Goal: Find contact information: Find contact information

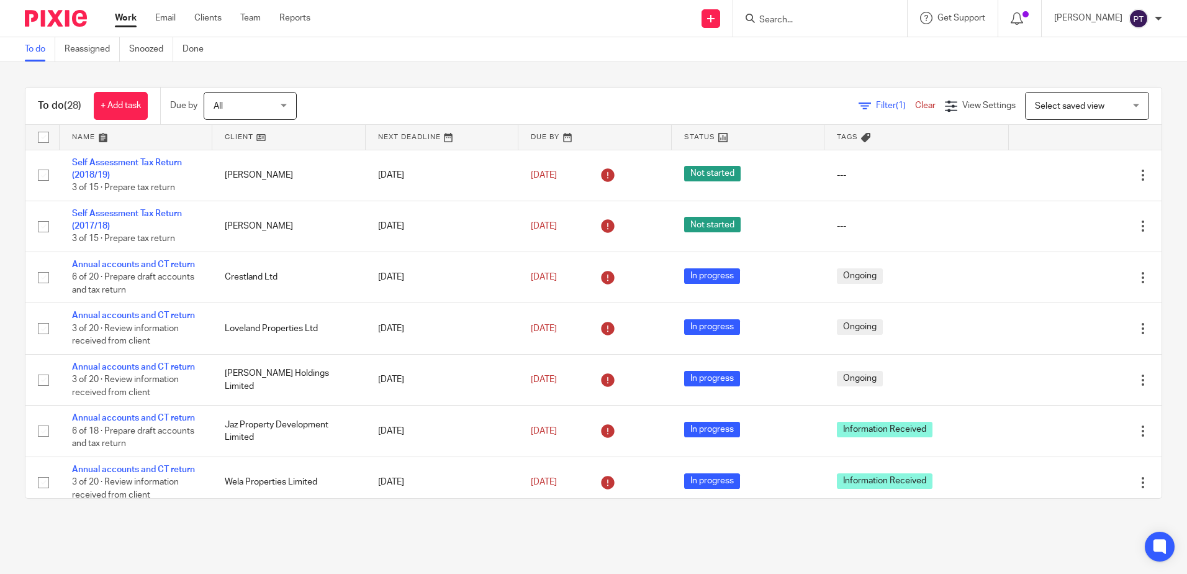
click at [836, 15] on input "Search" at bounding box center [814, 20] width 112 height 11
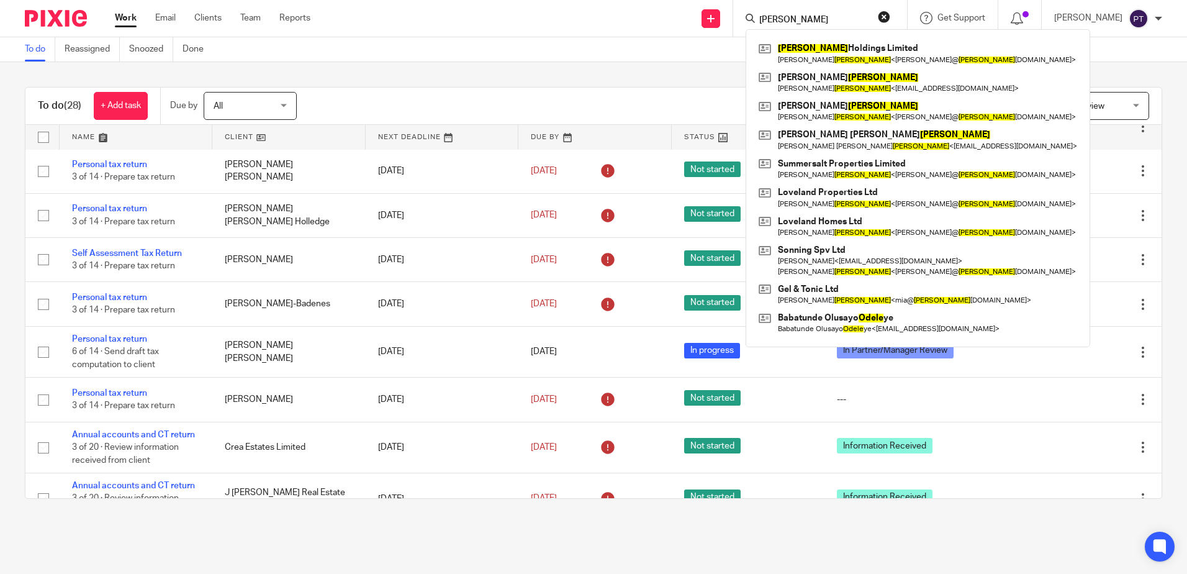
type input "[PERSON_NAME]"
click at [816, 35] on div "[PERSON_NAME] Holdings Limited [PERSON_NAME] < [PERSON_NAME]@ [PERSON_NAME] [DO…" at bounding box center [918, 188] width 345 height 318
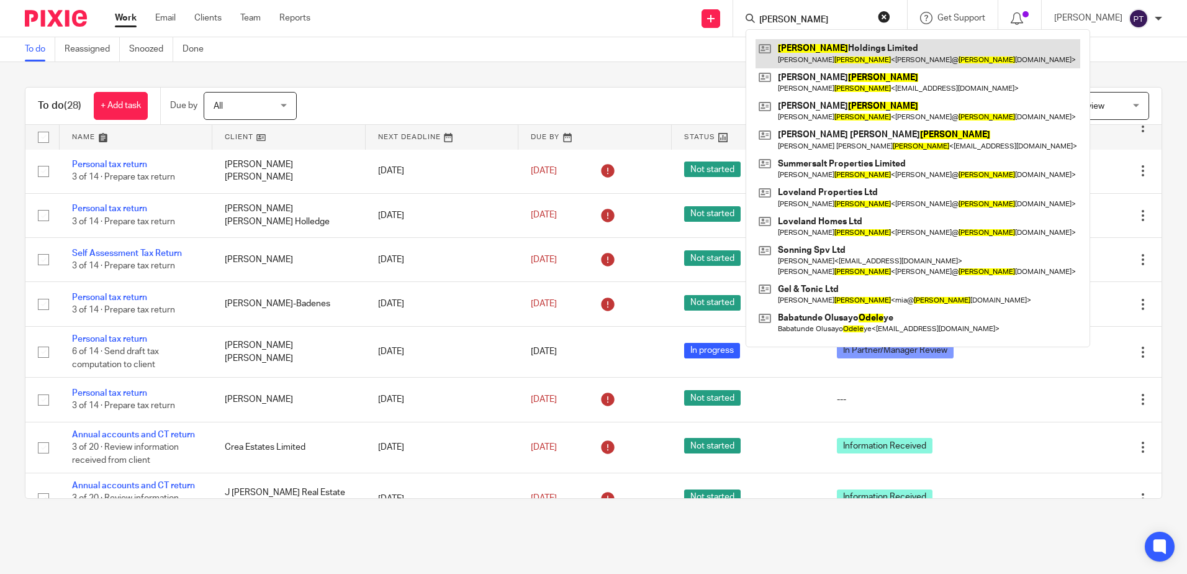
click at [818, 39] on link at bounding box center [918, 53] width 325 height 29
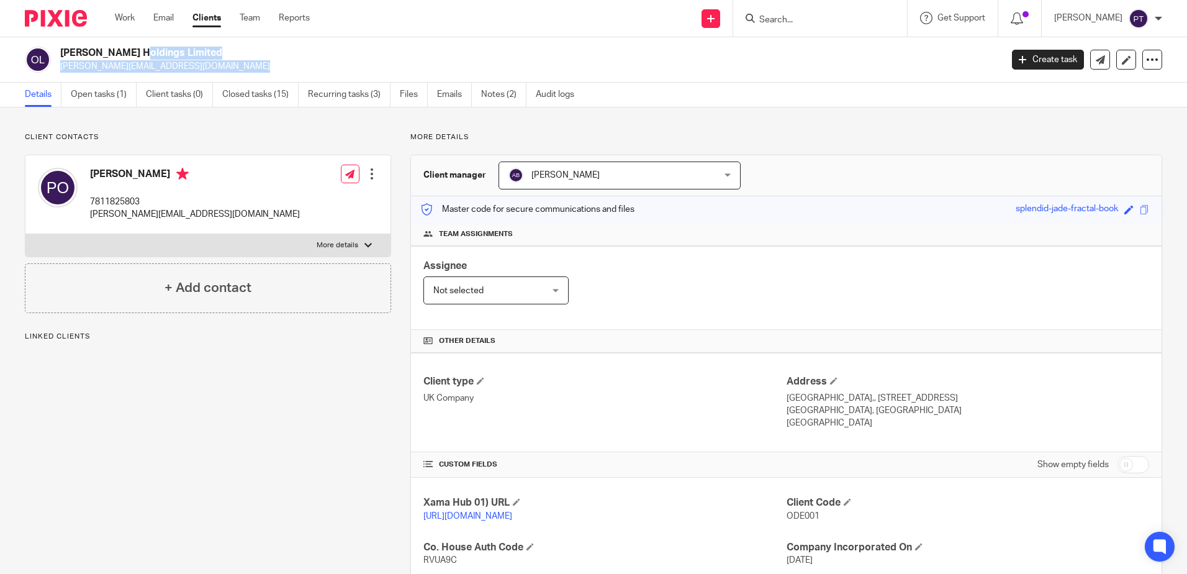
drag, startPoint x: 60, startPoint y: 55, endPoint x: 174, endPoint y: 63, distance: 114.5
click at [174, 63] on div "Odell Holdings Limited paul@odellholdings.co.uk" at bounding box center [509, 60] width 968 height 26
copy div "Odell Holdings Limited paul@odellholdings.co.uk"
click at [263, 27] on div "Work Email Clients Team Reports Work Email Clients Team Reports Settings" at bounding box center [215, 18] width 226 height 37
drag, startPoint x: 62, startPoint y: 53, endPoint x: 173, endPoint y: 52, distance: 111.1
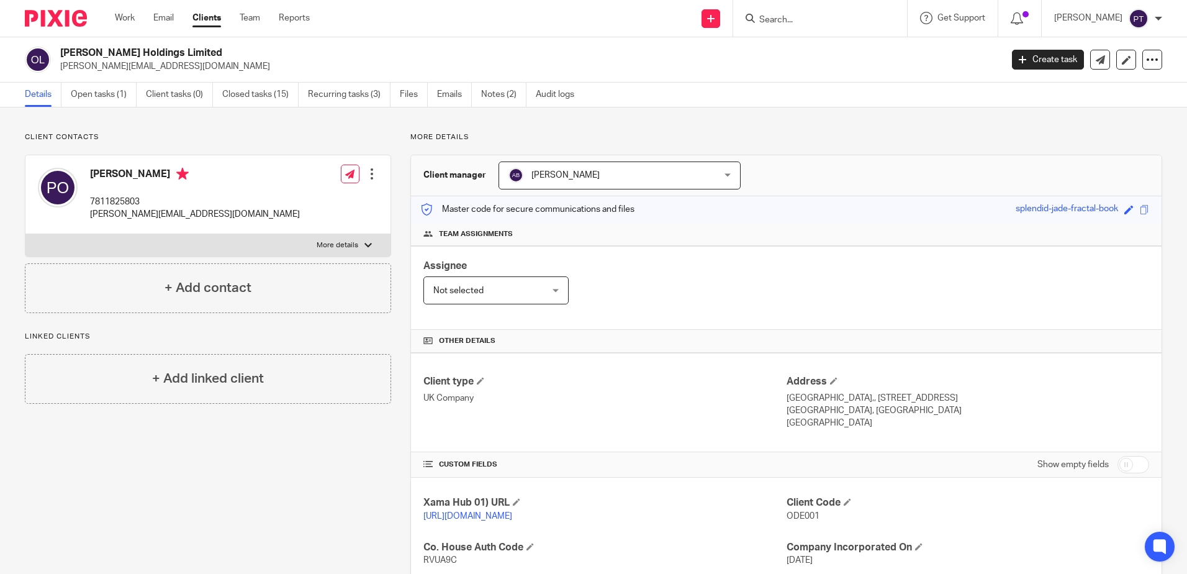
click at [173, 52] on h2 "[PERSON_NAME] Holdings Limited" at bounding box center [433, 53] width 746 height 13
copy h2 "[PERSON_NAME] Holdings Limited"
drag, startPoint x: 87, startPoint y: 197, endPoint x: 142, endPoint y: 197, distance: 55.3
click at [142, 197] on div "Paul Odell 7811825803 paul@odellholdings.co.uk" at bounding box center [169, 194] width 262 height 66
copy p "7811825803"
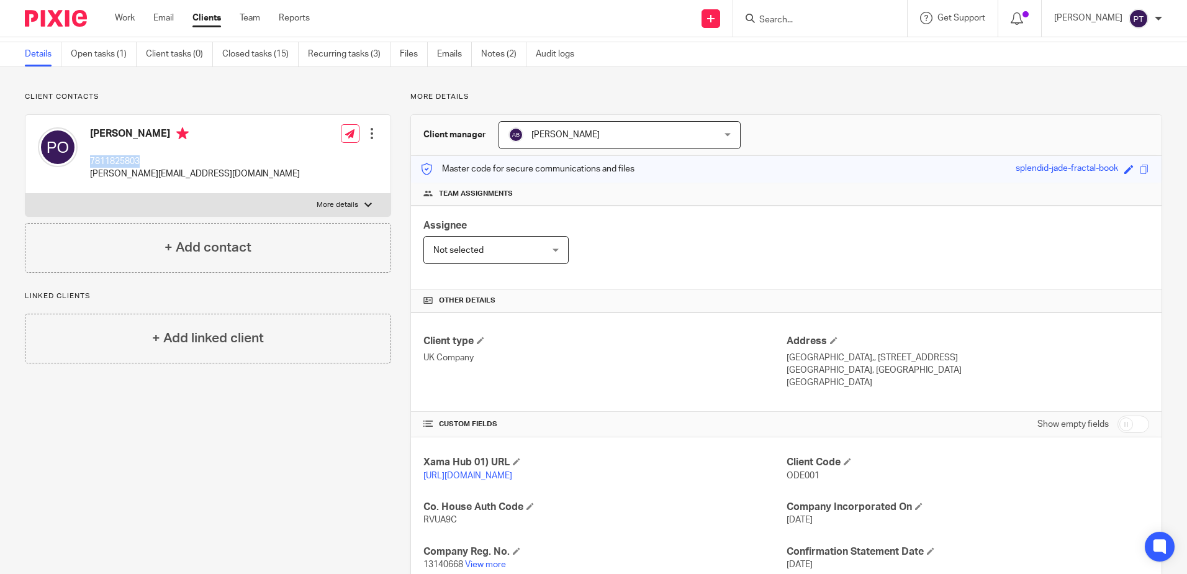
scroll to position [62, 0]
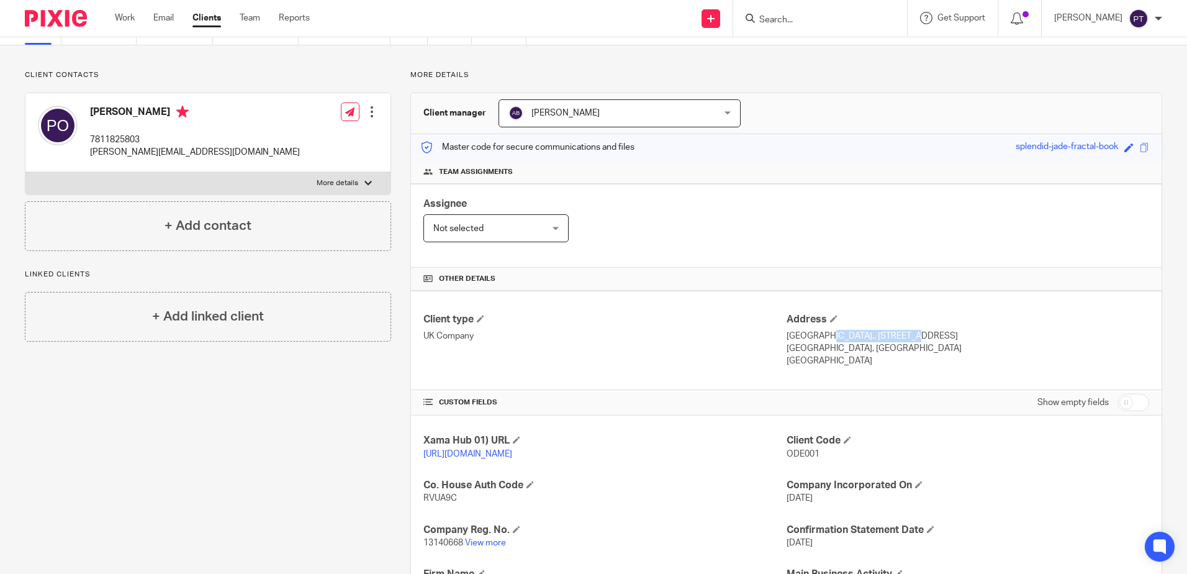
drag, startPoint x: 780, startPoint y: 336, endPoint x: 863, endPoint y: 335, distance: 82.6
click at [863, 335] on p "809 Salisbury House,, 29 Finsbury Circus" at bounding box center [968, 336] width 363 height 12
copy p "809 Salisbury House,"
drag, startPoint x: 869, startPoint y: 338, endPoint x: 961, endPoint y: 332, distance: 92.1
click at [961, 332] on p "809 Salisbury House,, 29 Finsbury Circus" at bounding box center [968, 336] width 363 height 12
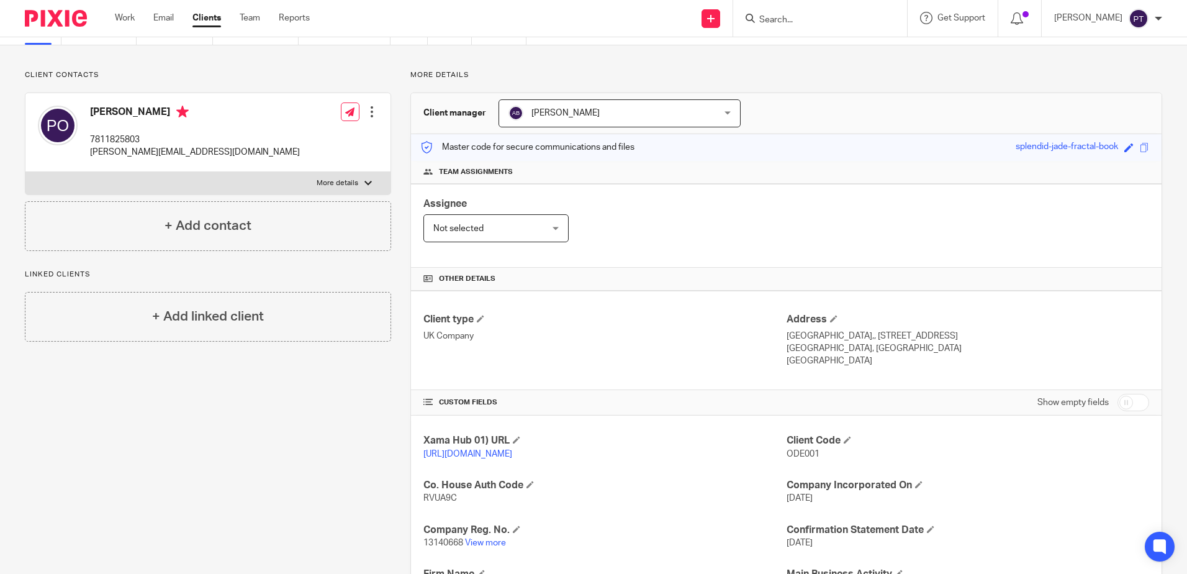
drag, startPoint x: 961, startPoint y: 332, endPoint x: 815, endPoint y: 330, distance: 146.5
click at [813, 330] on p "809 Salisbury House,, 29 Finsbury Circus" at bounding box center [968, 336] width 363 height 12
drag, startPoint x: 867, startPoint y: 335, endPoint x: 940, endPoint y: 338, distance: 73.3
click at [940, 338] on p "809 Salisbury House,, 29 Finsbury Circus" at bounding box center [968, 336] width 363 height 12
copy p "29 Finsbury Circus"
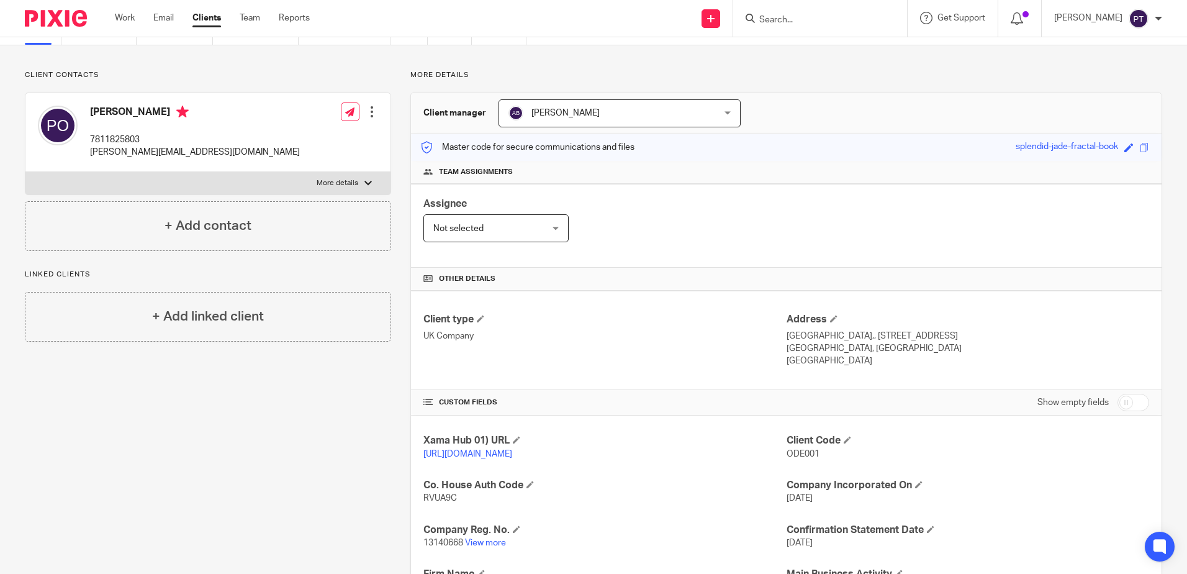
drag, startPoint x: 780, startPoint y: 358, endPoint x: 842, endPoint y: 360, distance: 61.5
click at [842, 360] on p "United Kingdom" at bounding box center [968, 360] width 363 height 12
copy p "United Kingdom"
drag, startPoint x: 851, startPoint y: 350, endPoint x: 899, endPoint y: 353, distance: 47.9
click at [899, 353] on p "London, London, EC2M 7AQ" at bounding box center [968, 348] width 363 height 12
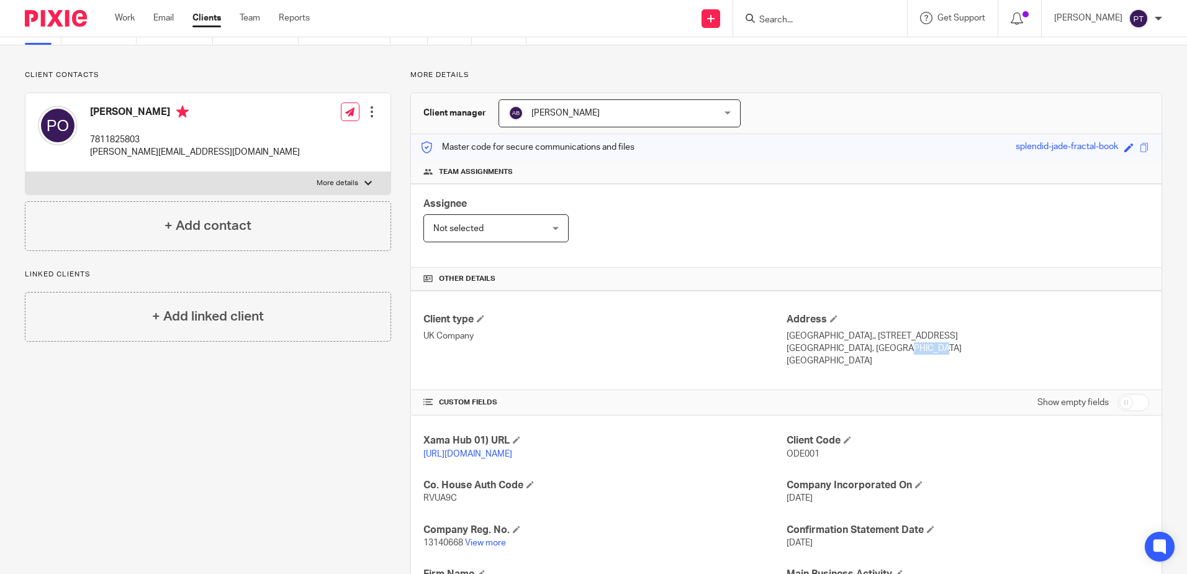
drag, startPoint x: 899, startPoint y: 353, endPoint x: 870, endPoint y: 351, distance: 29.2
click at [870, 351] on p "London, London, EC2M 7AQ" at bounding box center [968, 348] width 363 height 12
drag, startPoint x: 846, startPoint y: 352, endPoint x: 894, endPoint y: 354, distance: 48.5
click at [894, 354] on p "London, London, EC2M 7AQ" at bounding box center [968, 348] width 363 height 12
copy p "EC2M 7AQ"
